Goal: Task Accomplishment & Management: Manage account settings

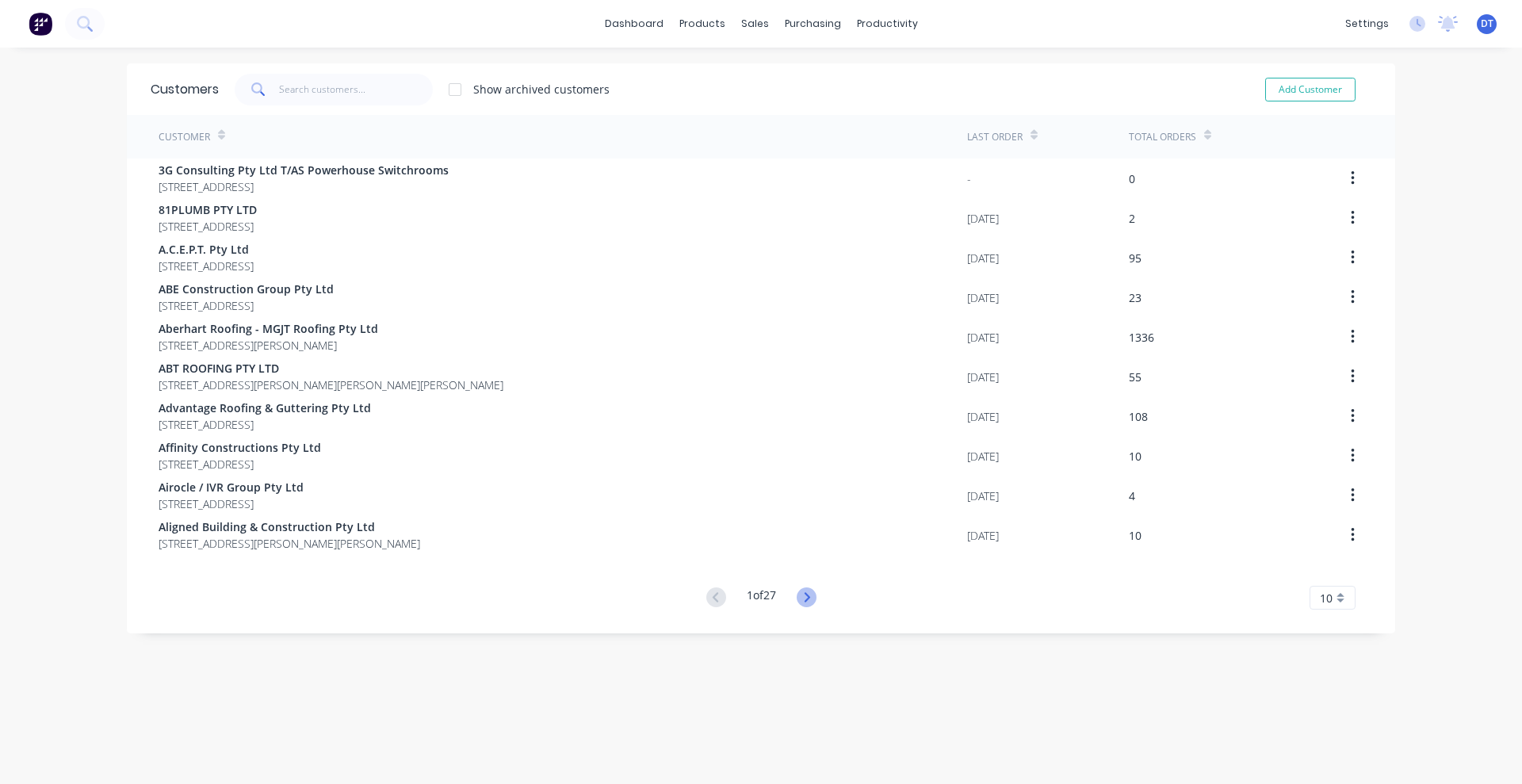
click at [806, 591] on icon at bounding box center [807, 597] width 20 height 20
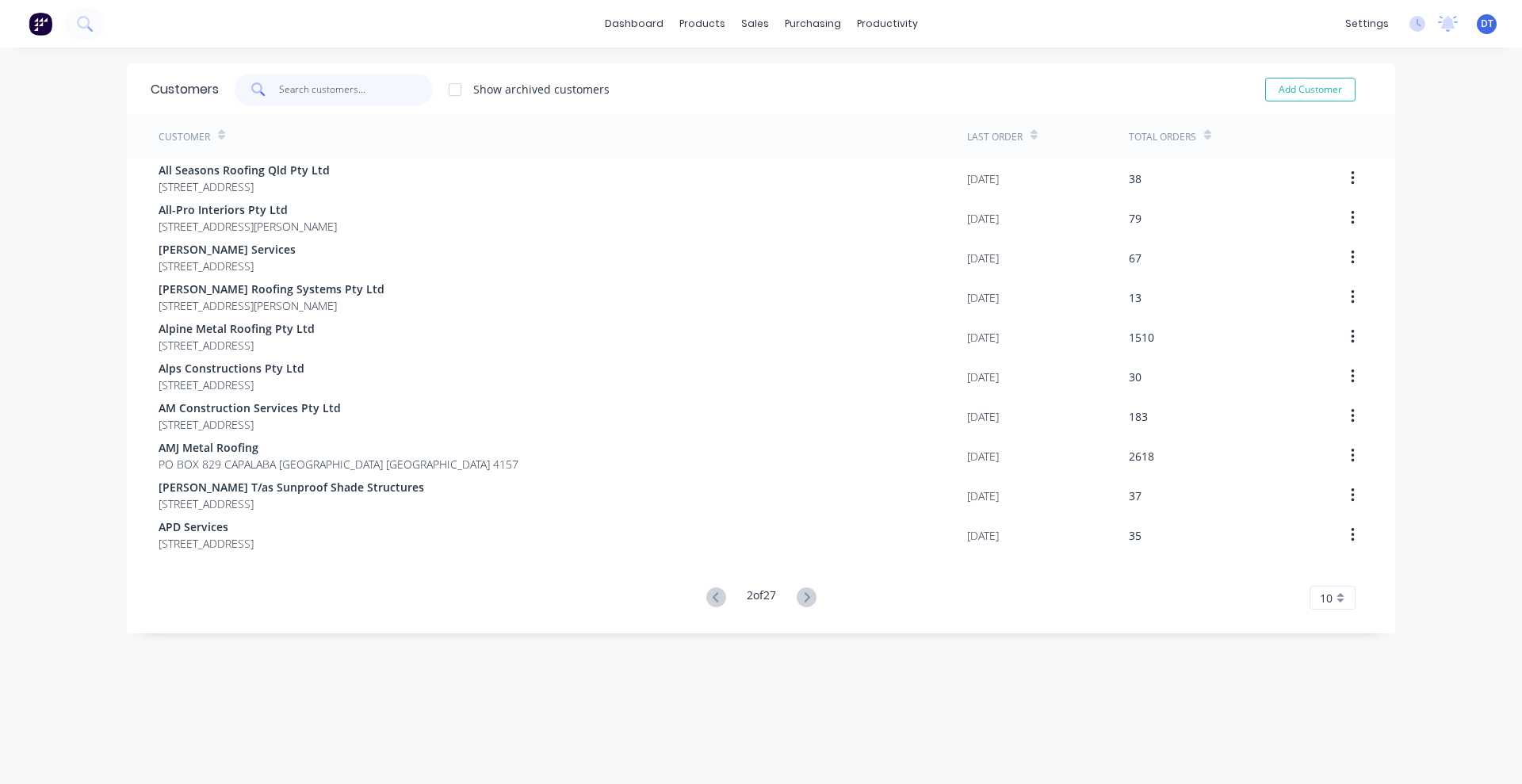
click at [317, 96] on input "text" at bounding box center [356, 89] width 154 height 32
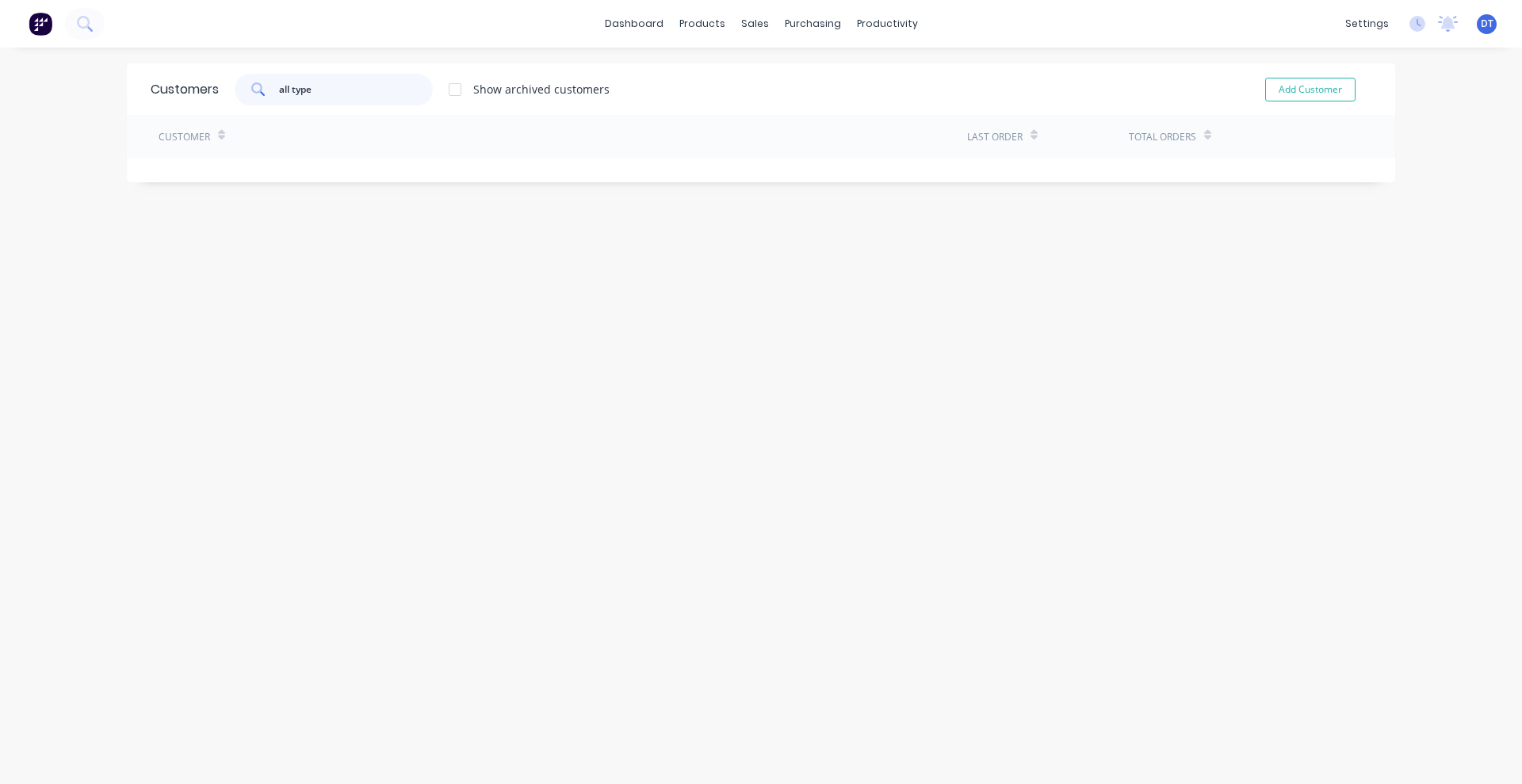
type input "all type"
click at [446, 93] on div at bounding box center [454, 89] width 32 height 32
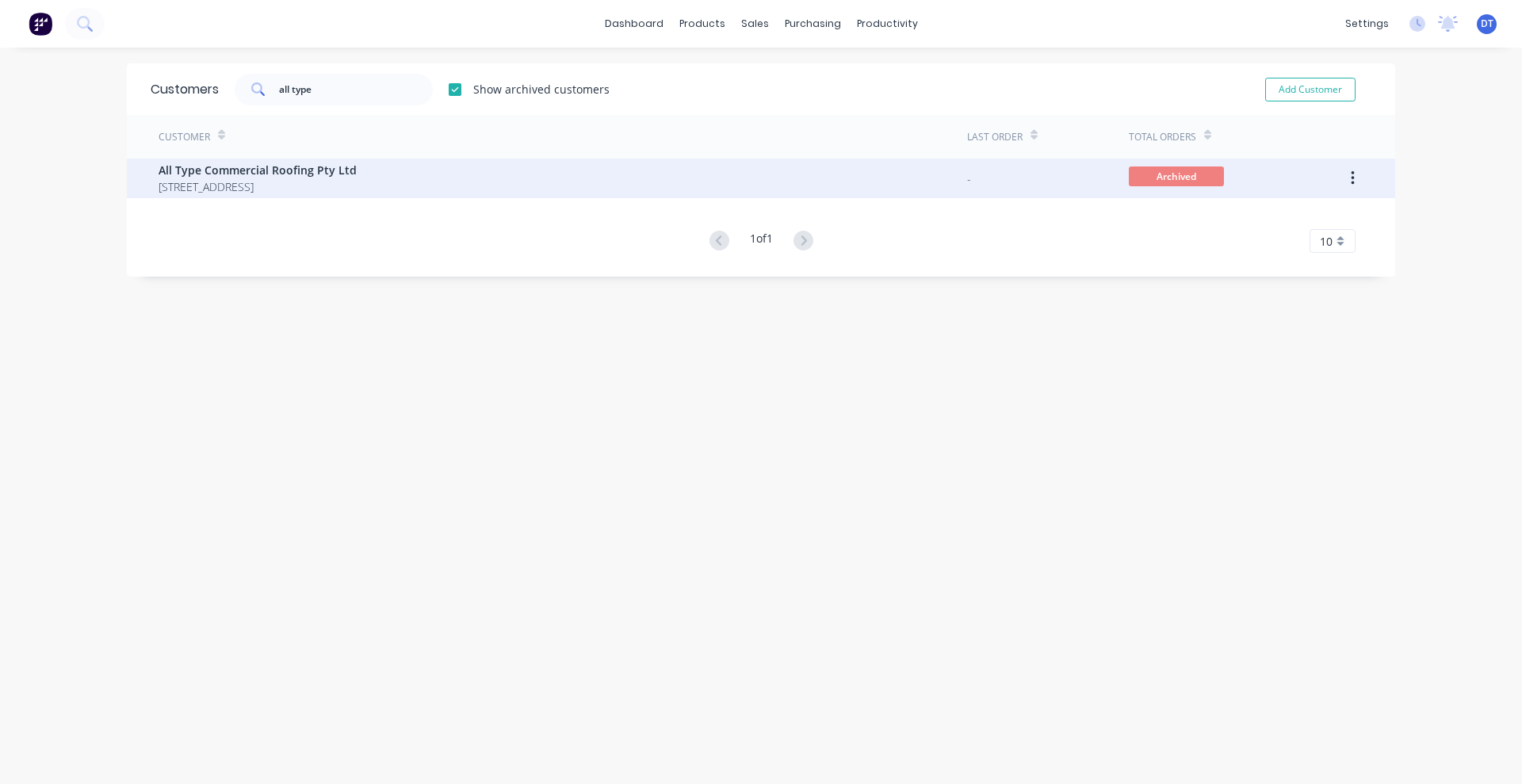
click at [356, 183] on span "[STREET_ADDRESS]" at bounding box center [257, 187] width 198 height 17
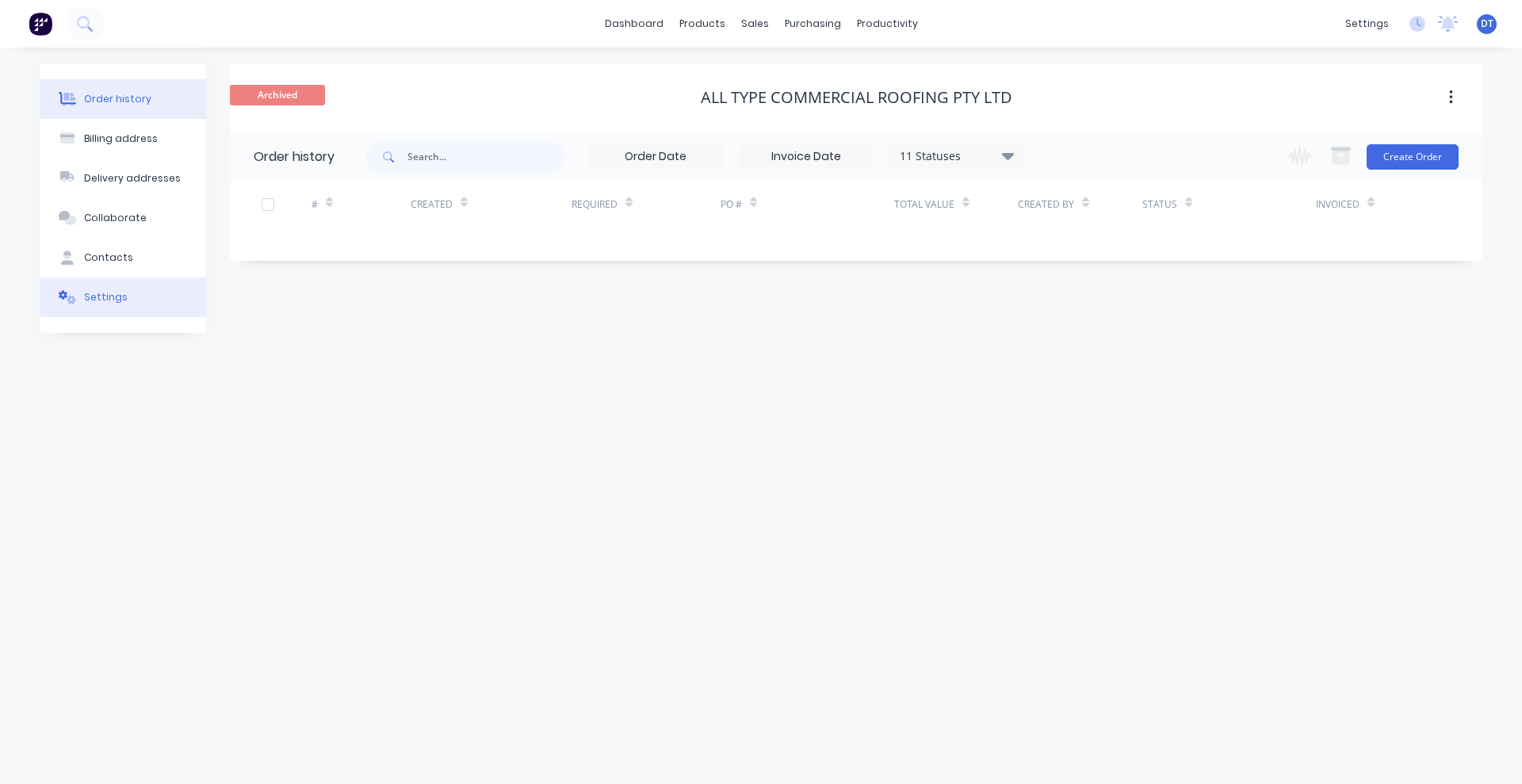
click at [126, 301] on button "Settings" at bounding box center [123, 297] width 167 height 40
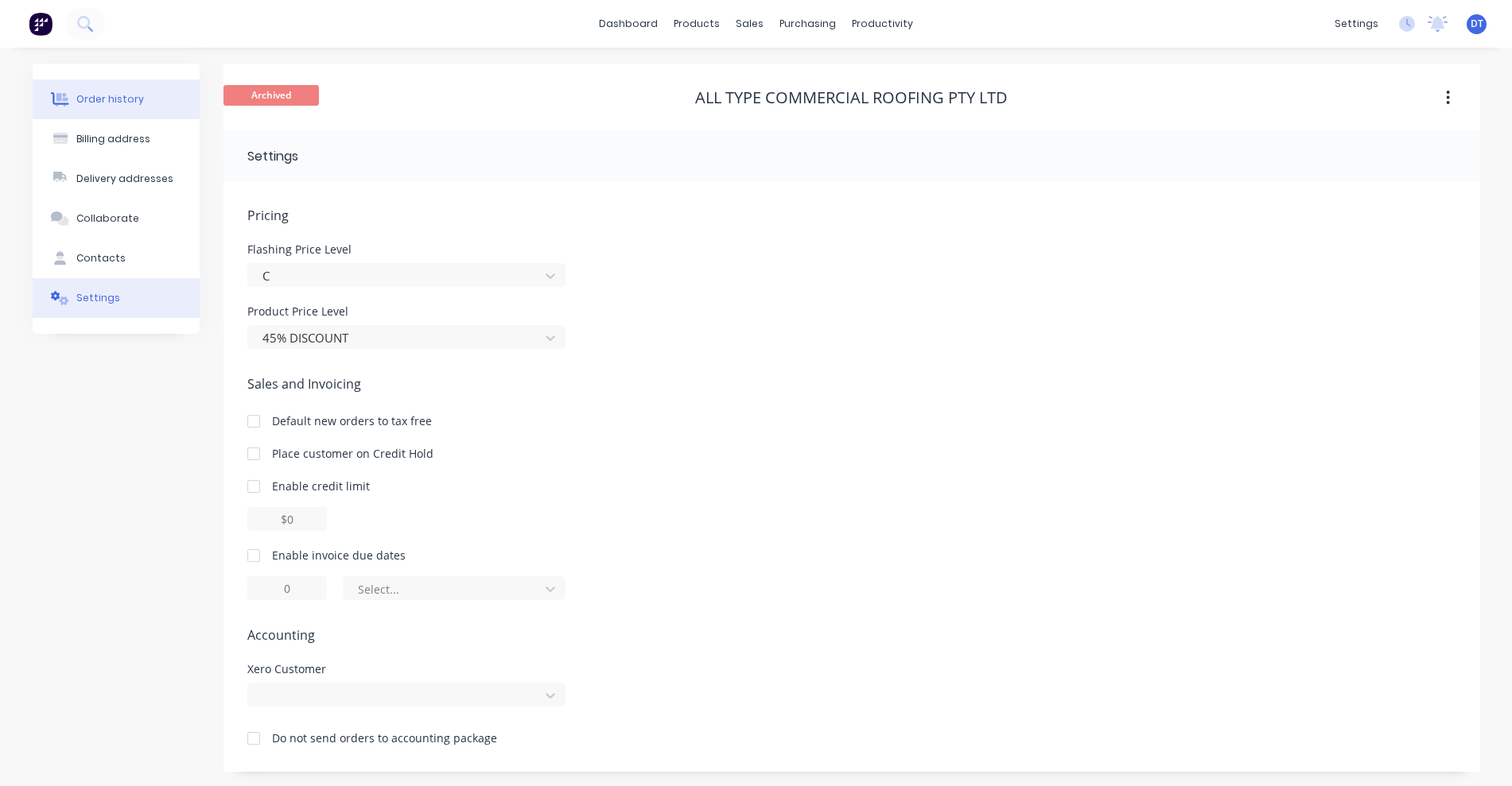
click at [94, 98] on div "Order history" at bounding box center [109, 100] width 67 height 15
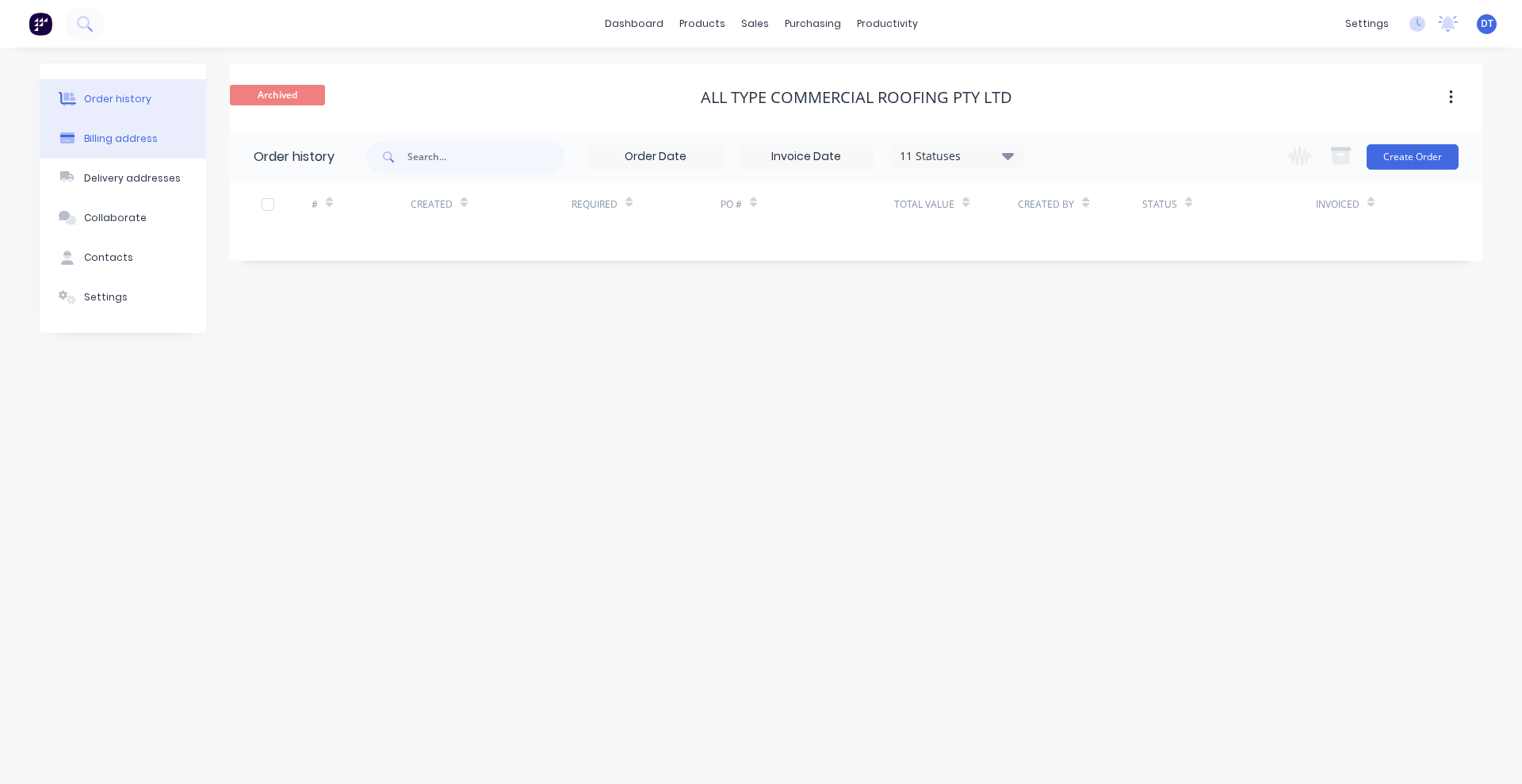
click at [143, 140] on div "Billing address" at bounding box center [120, 139] width 74 height 15
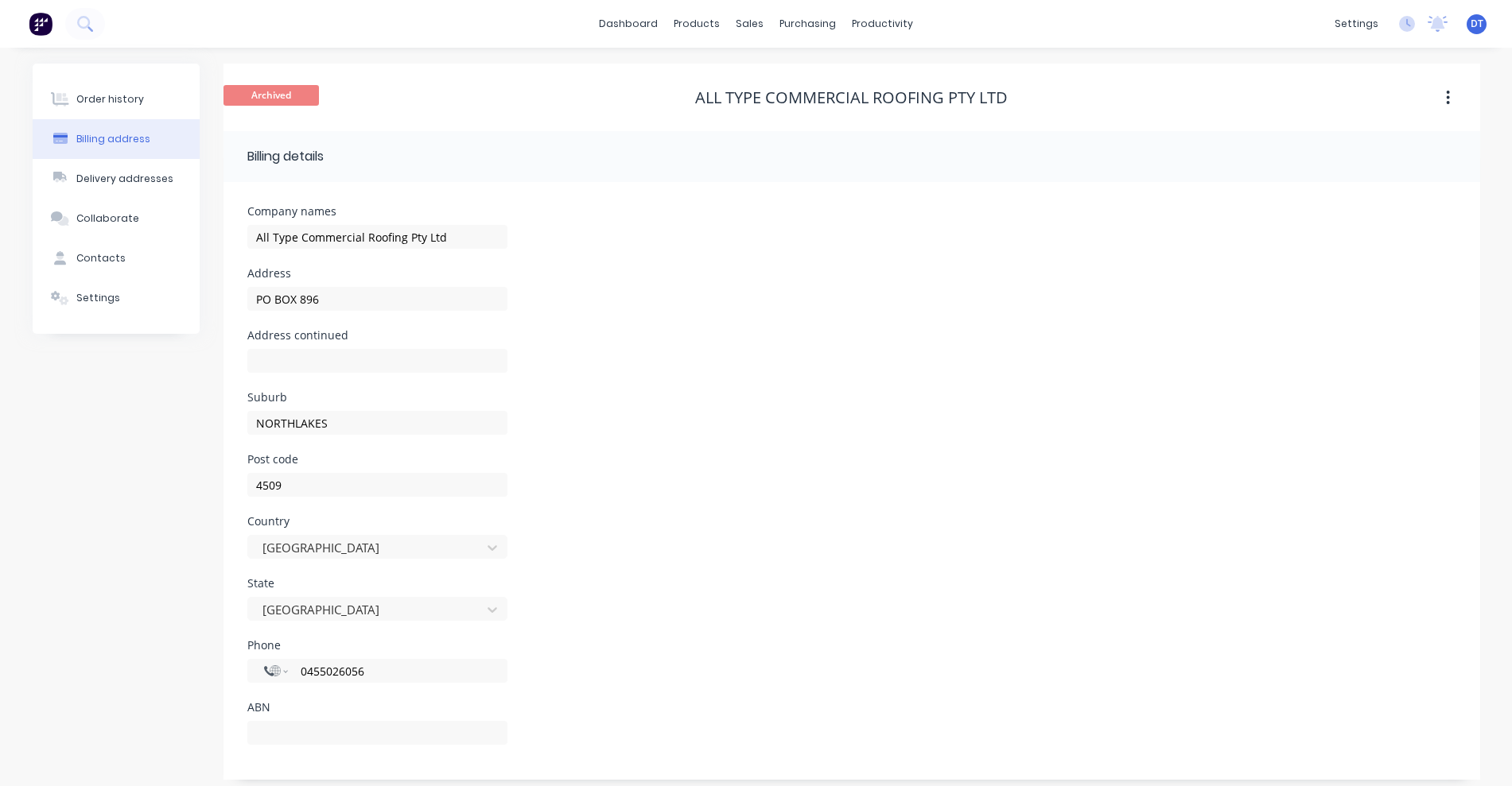
scroll to position [10, 0]
